Goal: Transaction & Acquisition: Subscribe to service/newsletter

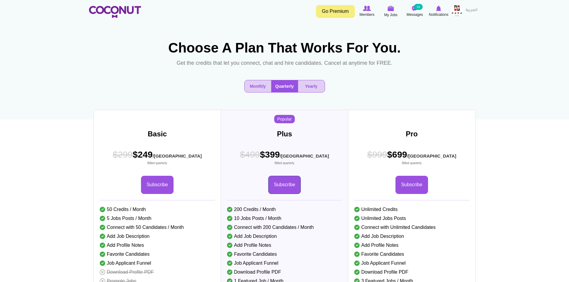
click at [290, 194] on link "Subscribe" at bounding box center [284, 185] width 33 height 18
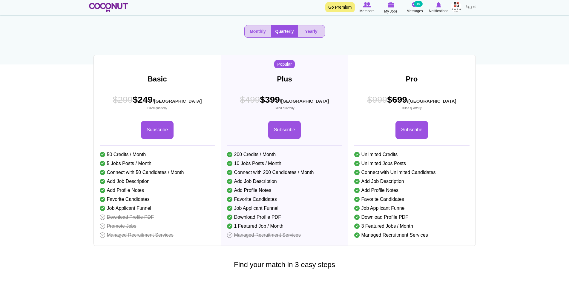
scroll to position [60, 0]
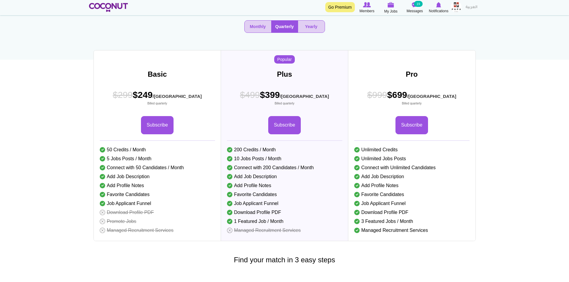
drag, startPoint x: 255, startPoint y: 43, endPoint x: 258, endPoint y: 49, distance: 6.7
click at [255, 33] on button "Monthly" at bounding box center [258, 27] width 27 height 12
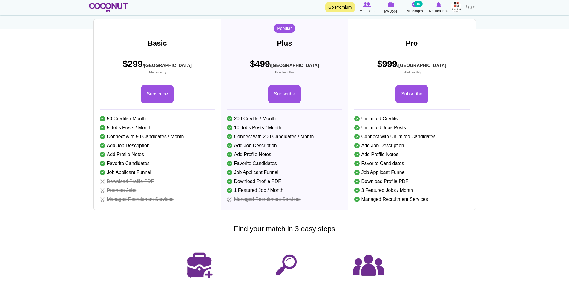
scroll to position [90, 0]
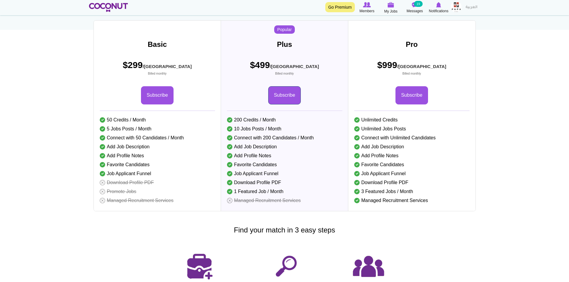
click at [281, 105] on link "Subscribe" at bounding box center [284, 95] width 33 height 18
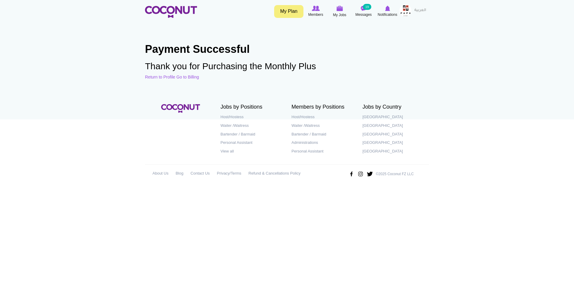
click at [446, 190] on html "Toggle navigation My Plan Members My Jobs Post a Job Messages 19 Notifications …" at bounding box center [287, 95] width 574 height 190
